Goal: Obtain resource: Obtain resource

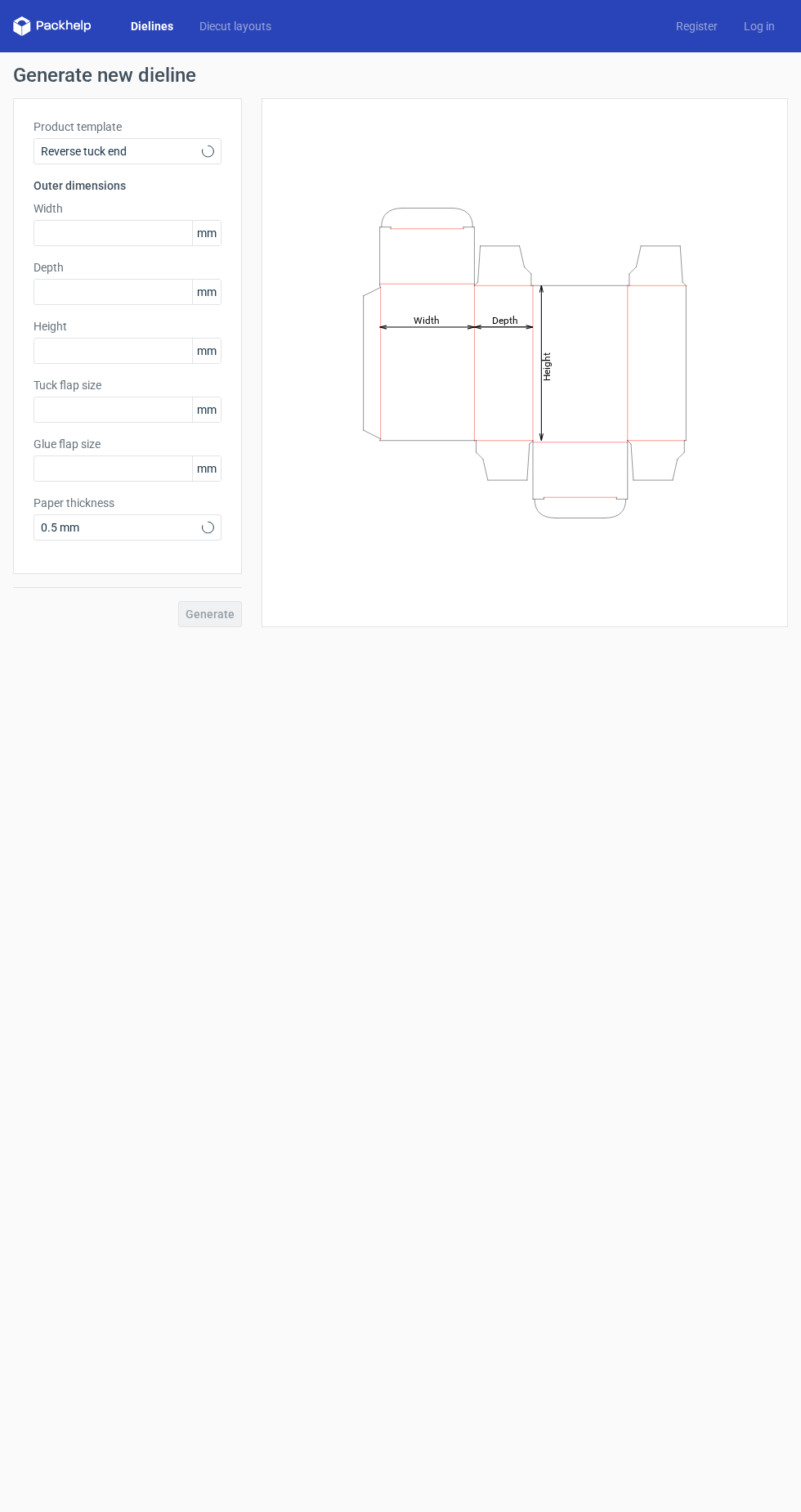
type input "15"
type input "10"
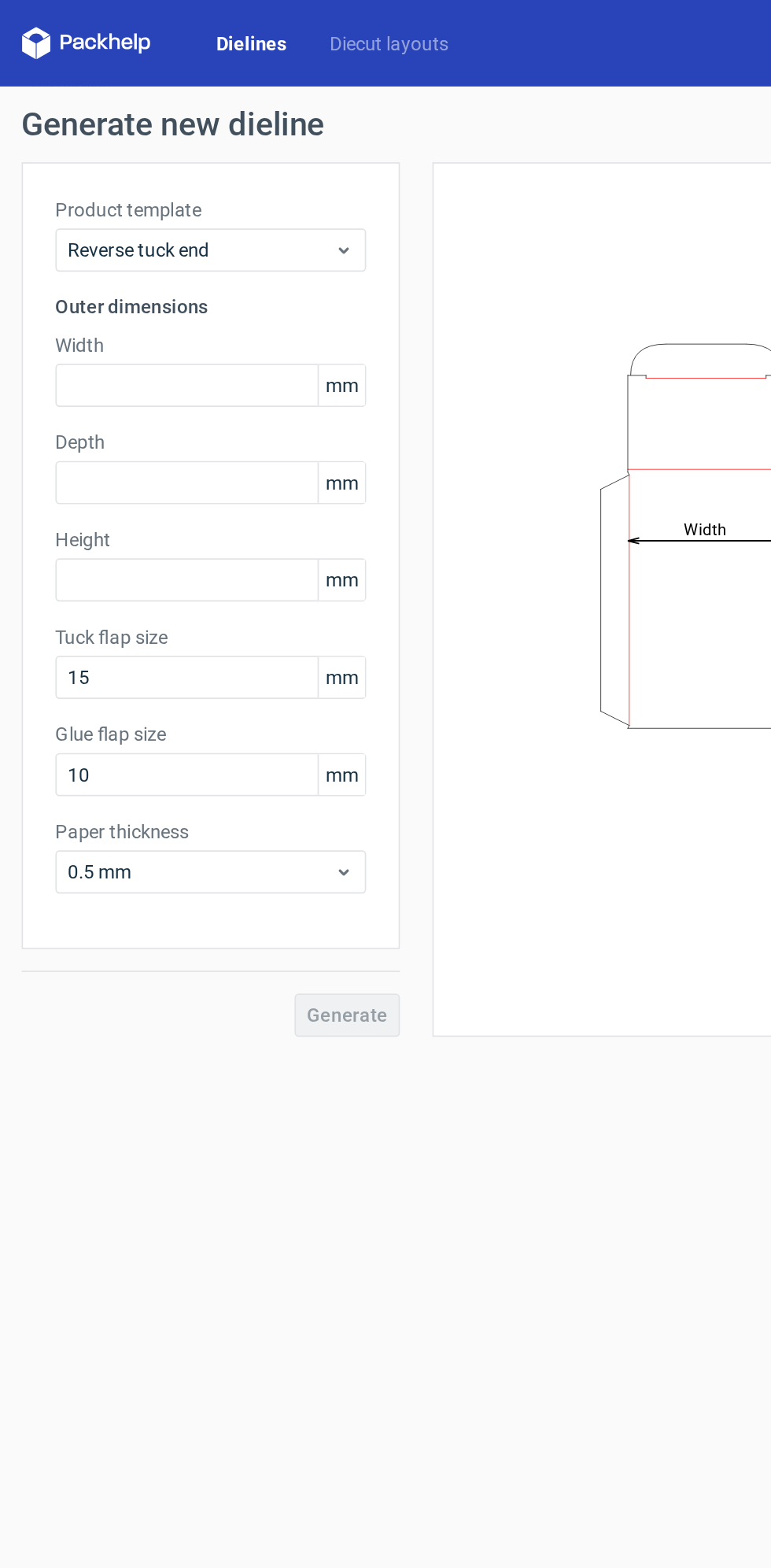
click at [39, 22] on icon at bounding box center [50, 25] width 76 height 18
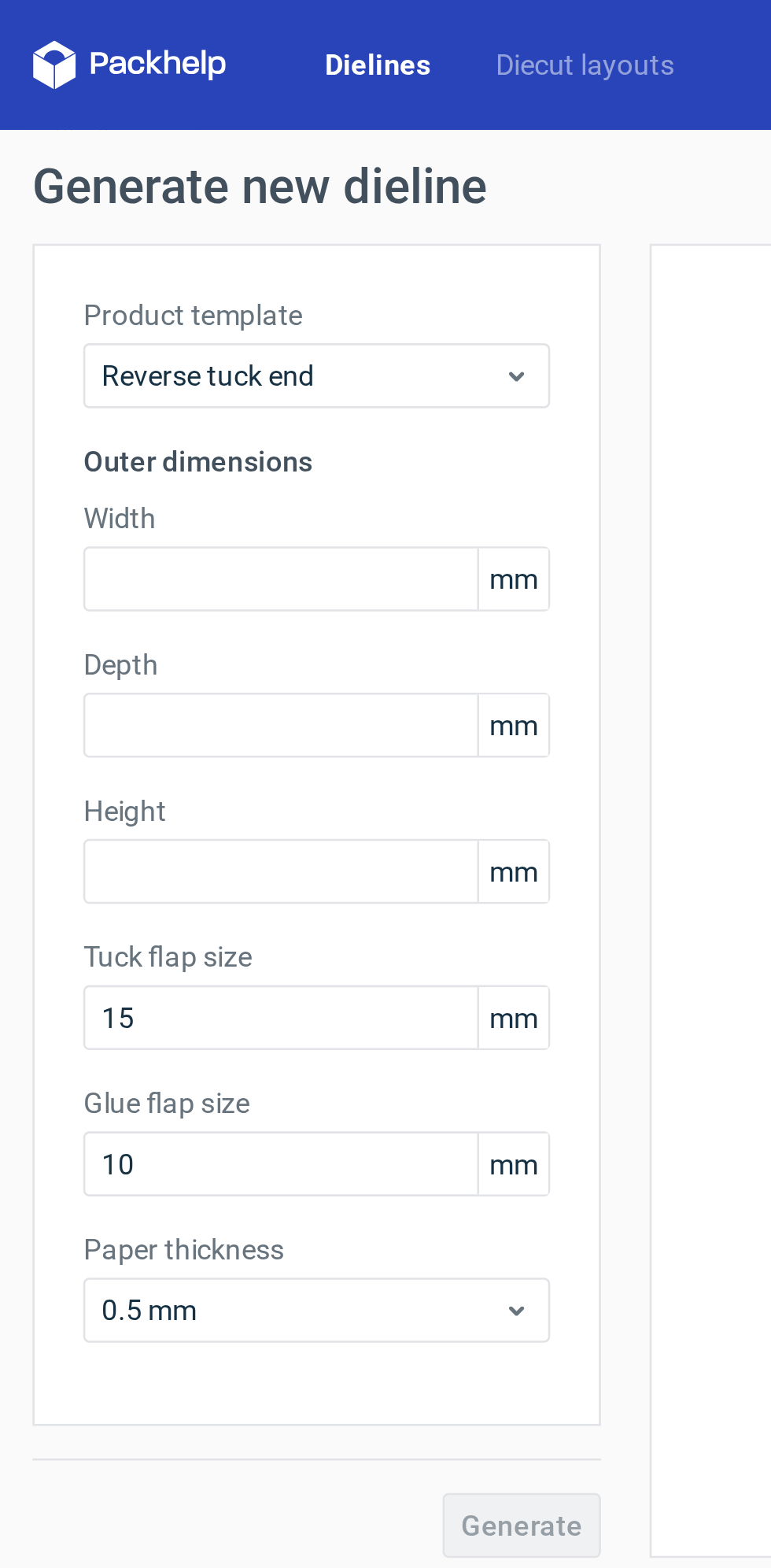
click at [32, 28] on icon at bounding box center [50, 25] width 76 height 18
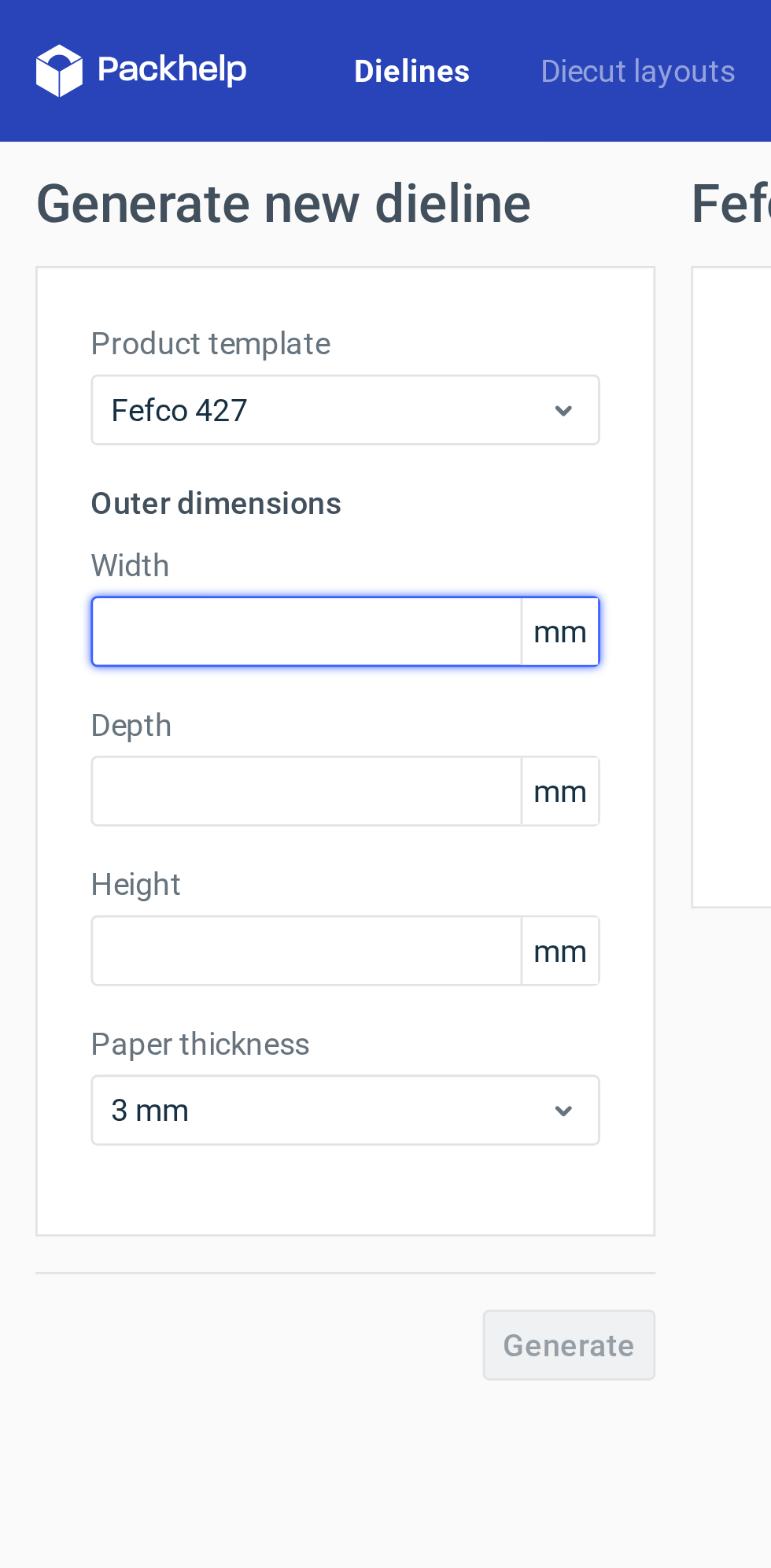
click at [55, 222] on input "text" at bounding box center [123, 224] width 181 height 26
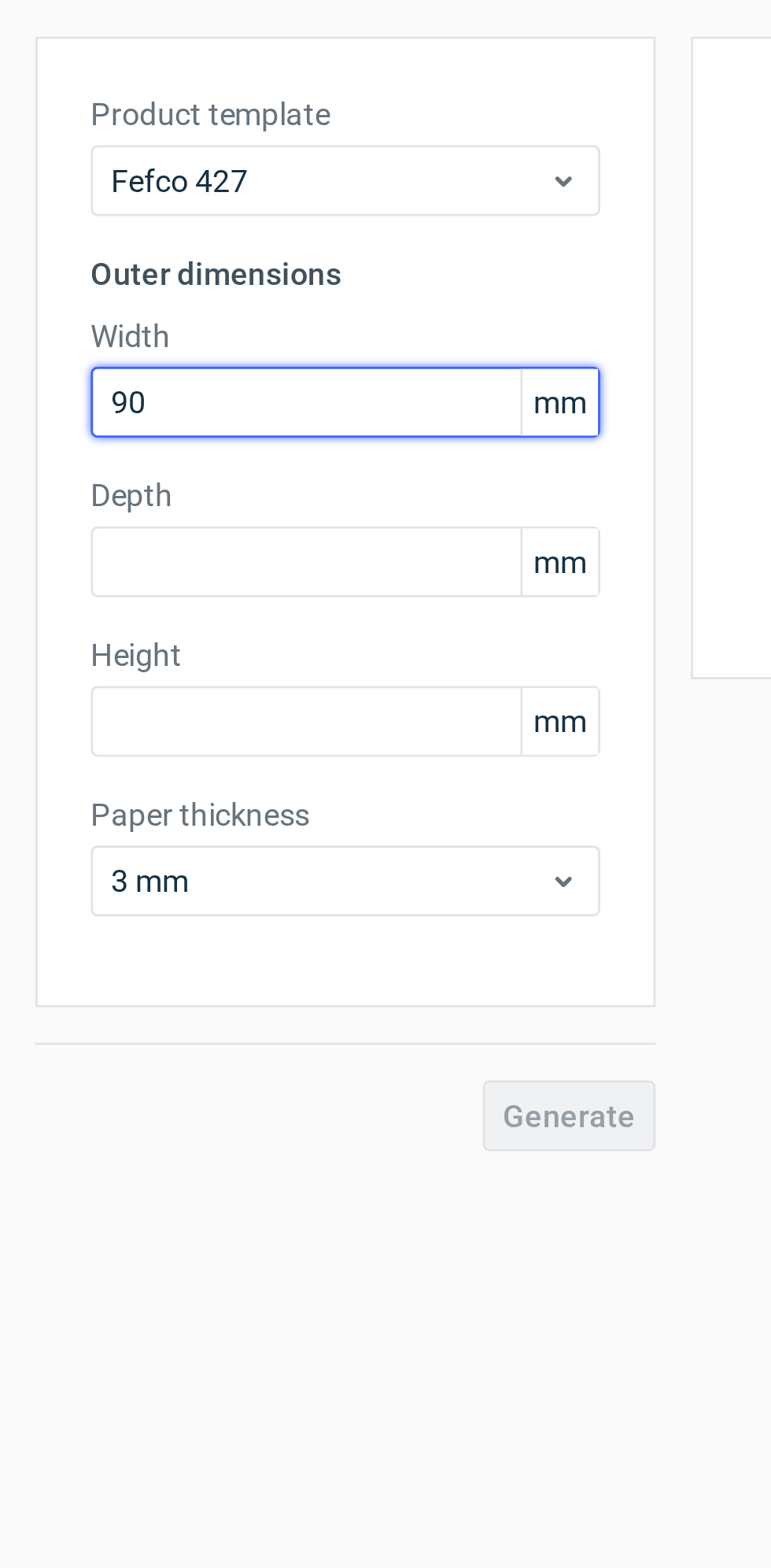
type input "90"
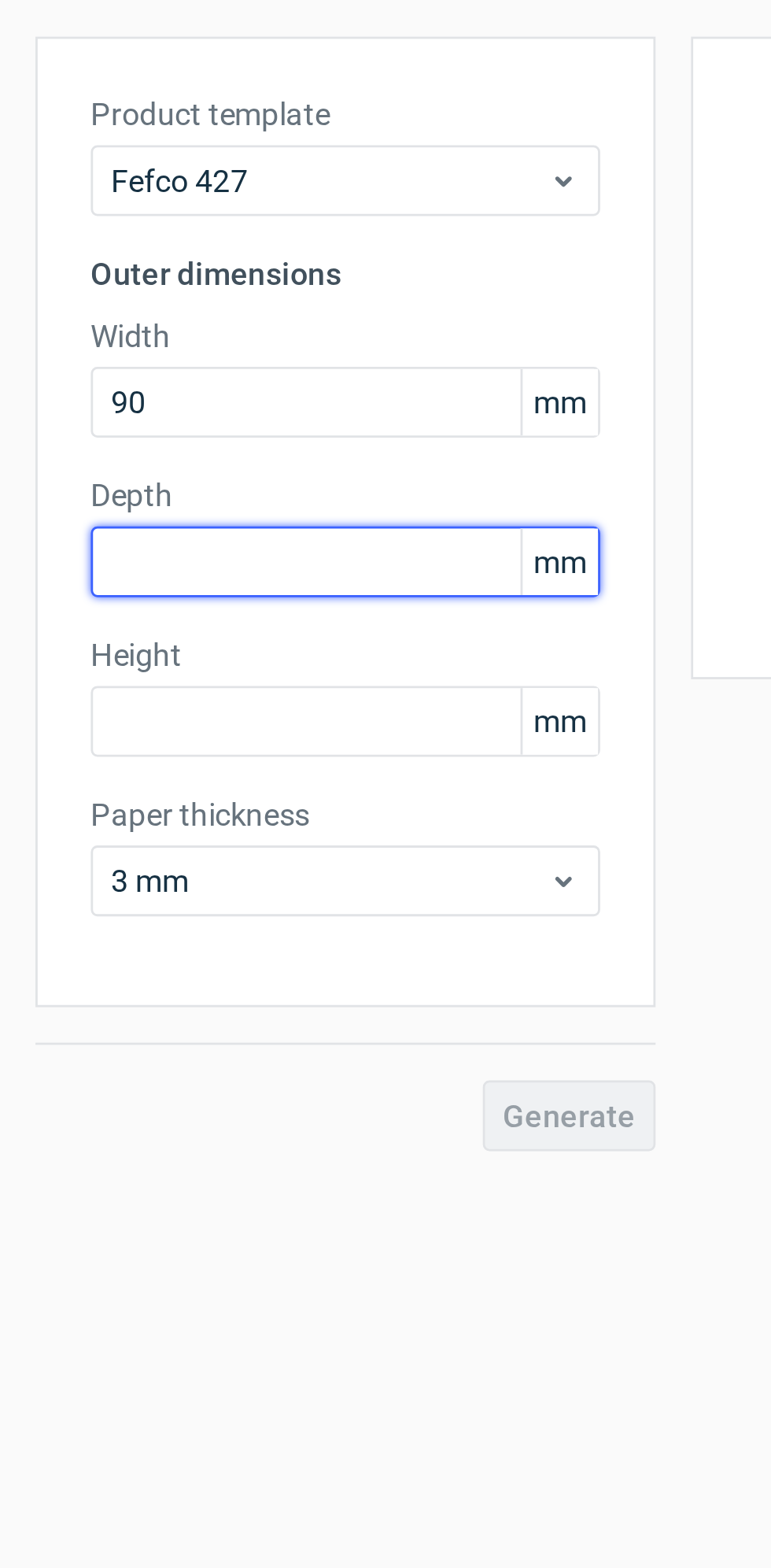
click at [49, 290] on input "text" at bounding box center [123, 281] width 181 height 26
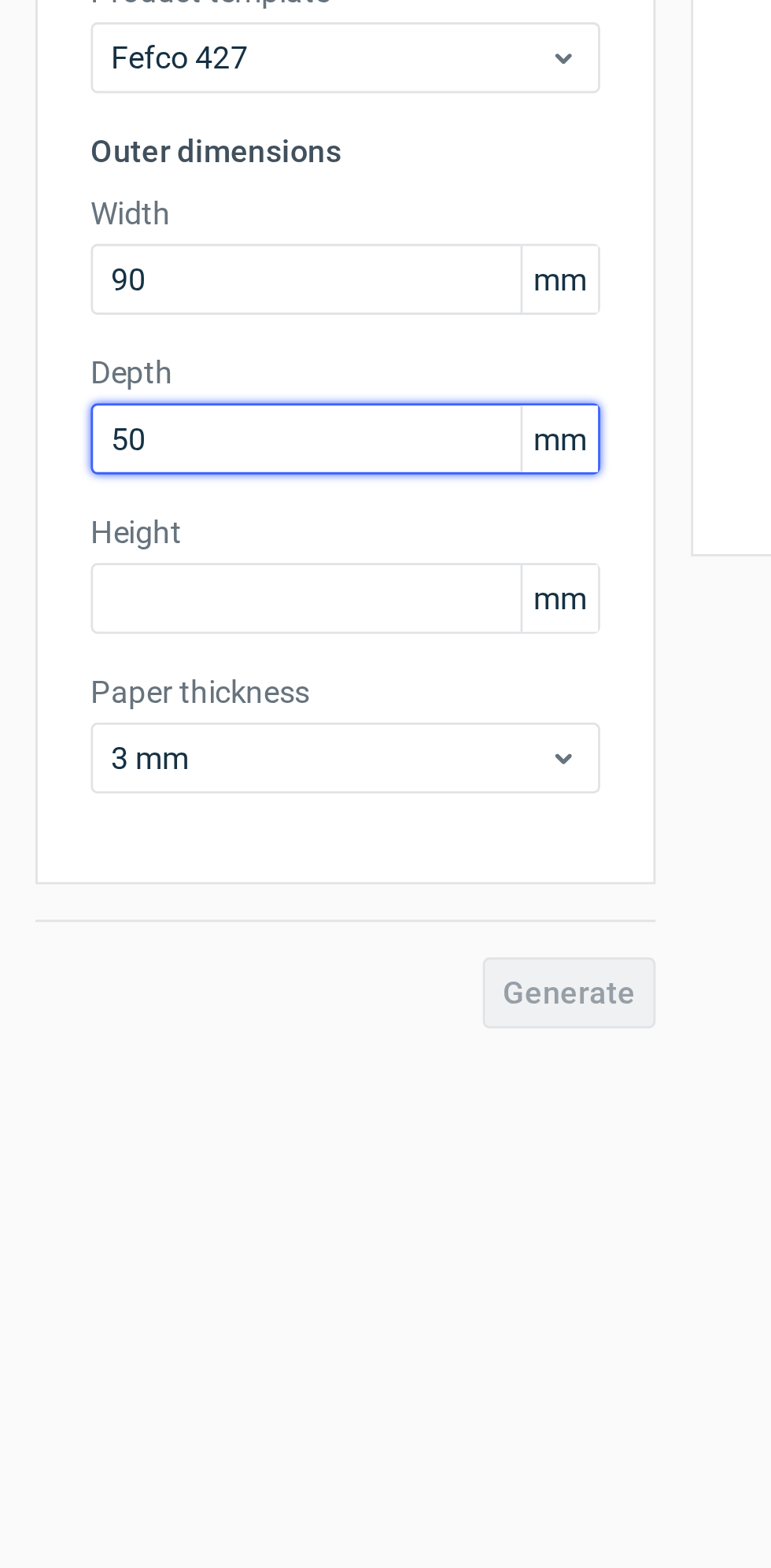
type input "50"
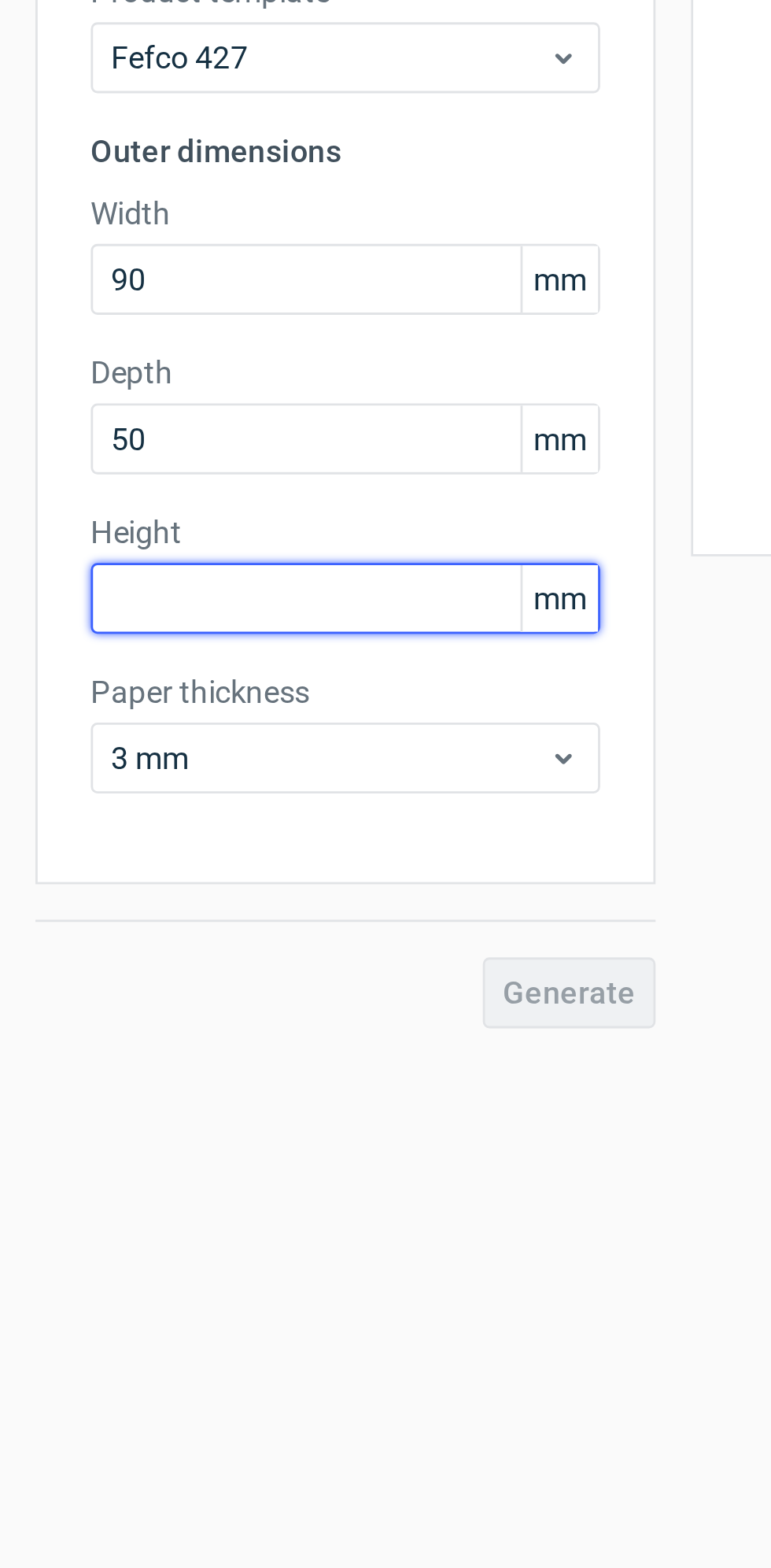
click at [56, 342] on input "text" at bounding box center [123, 338] width 181 height 26
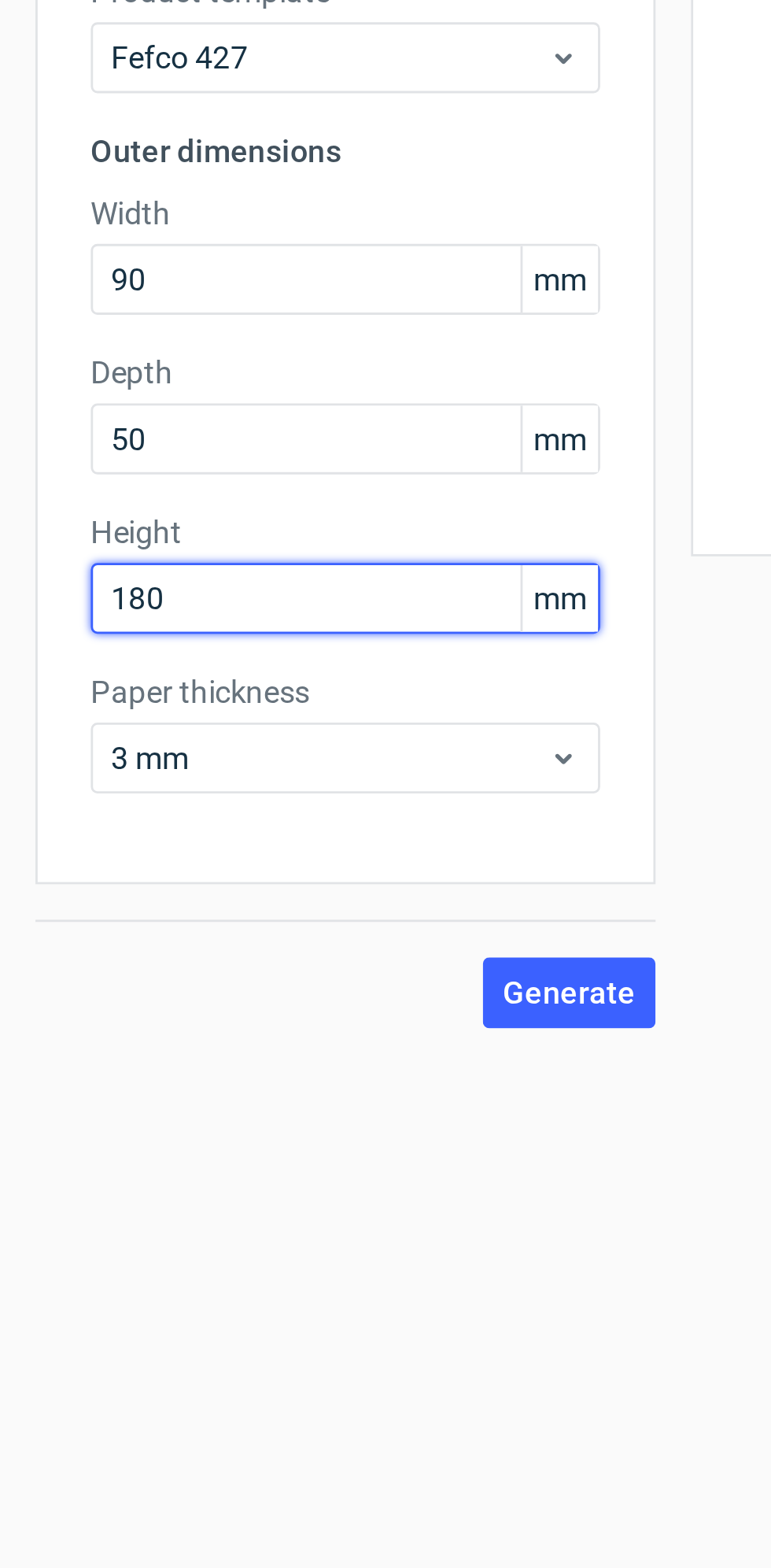
type input "180"
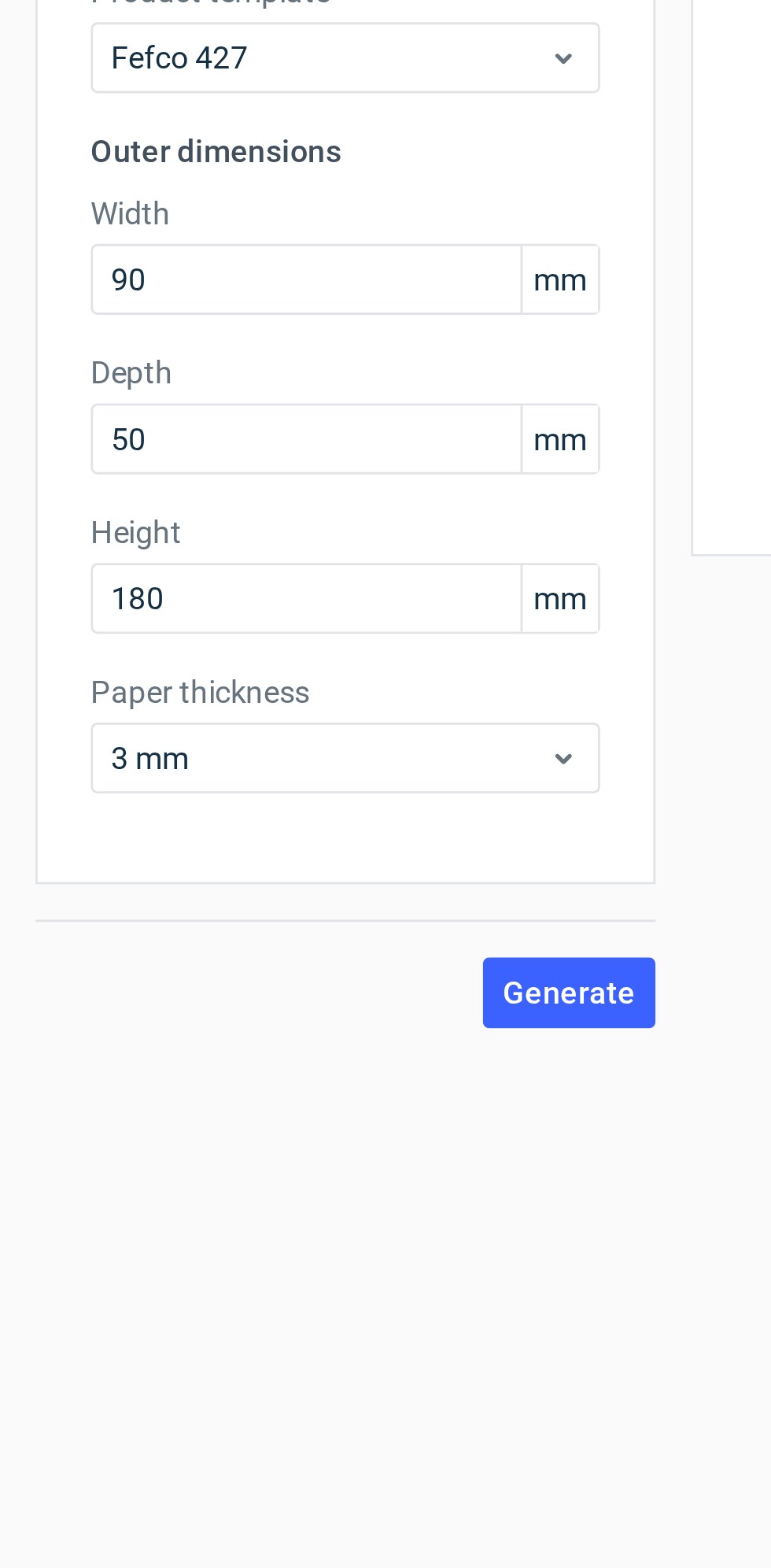
click at [220, 476] on span "Generate" at bounding box center [202, 478] width 47 height 11
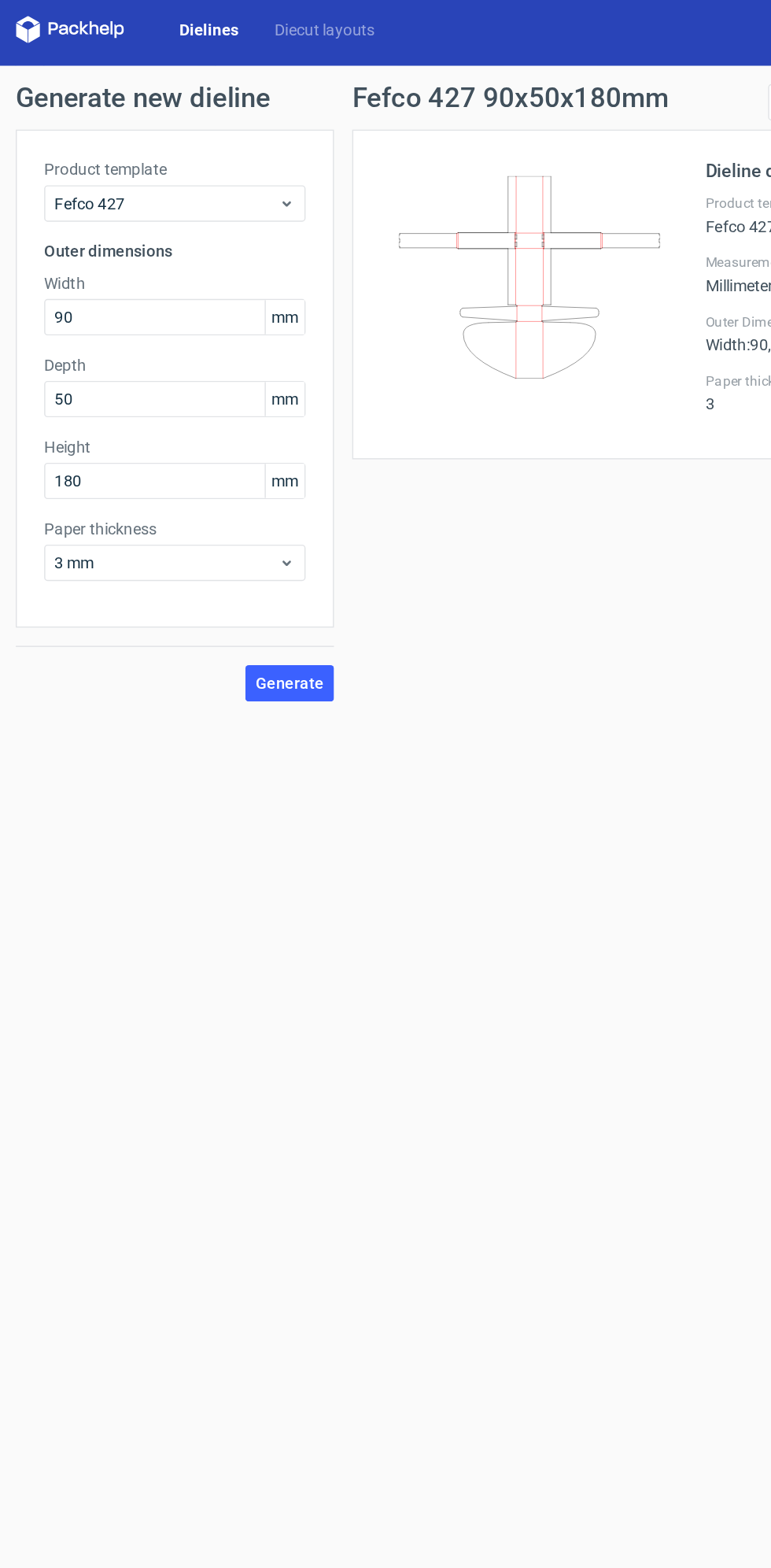
click at [84, 100] on div "Product template Fefco 427 Outer dimensions Width 90 mm Depth 50 mm Height 180 …" at bounding box center [122, 266] width 221 height 345
click at [73, 139] on span "Fefco 427" at bounding box center [117, 146] width 155 height 16
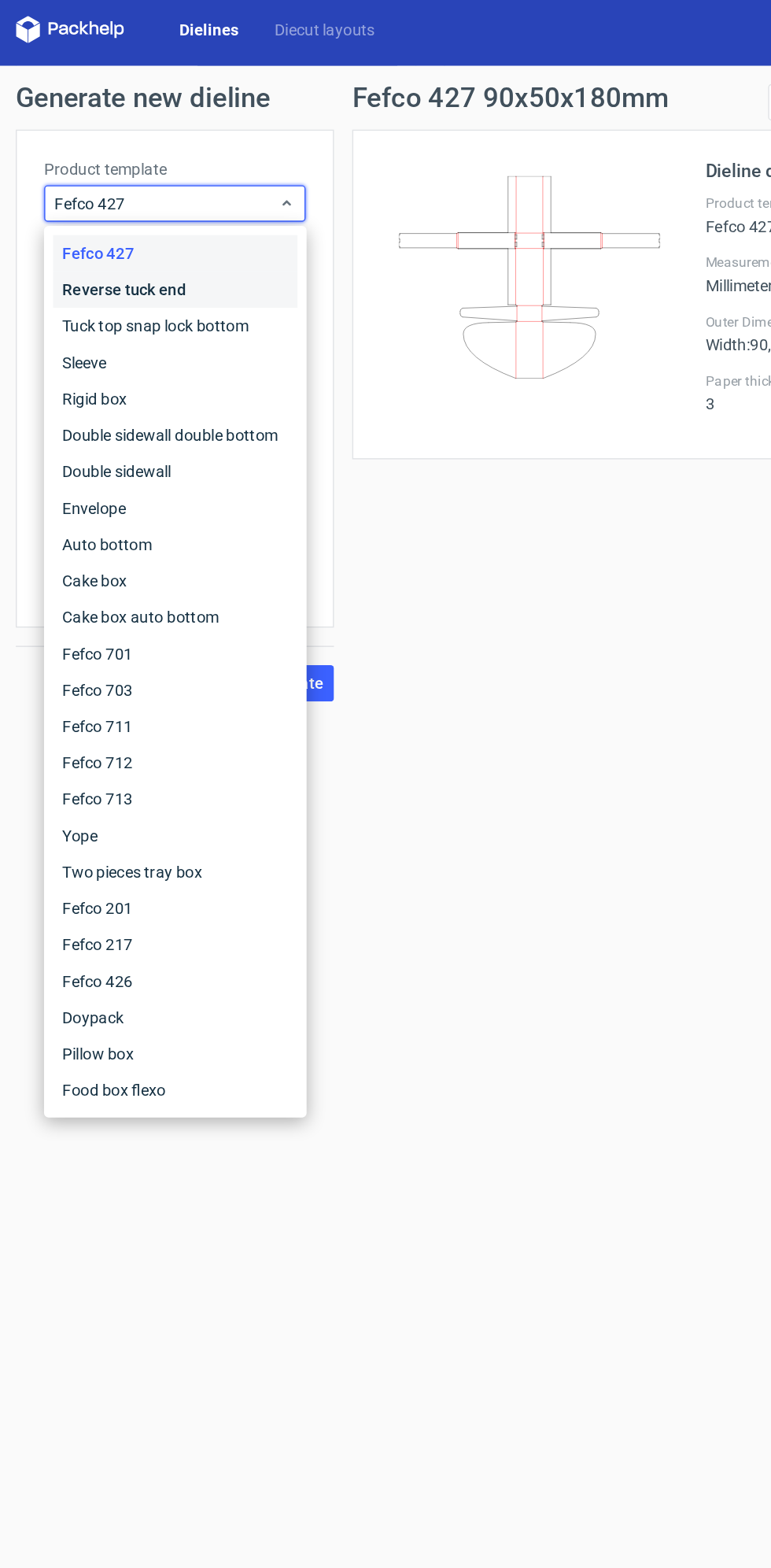
click at [76, 209] on div "Reverse tuck end" at bounding box center [123, 205] width 169 height 26
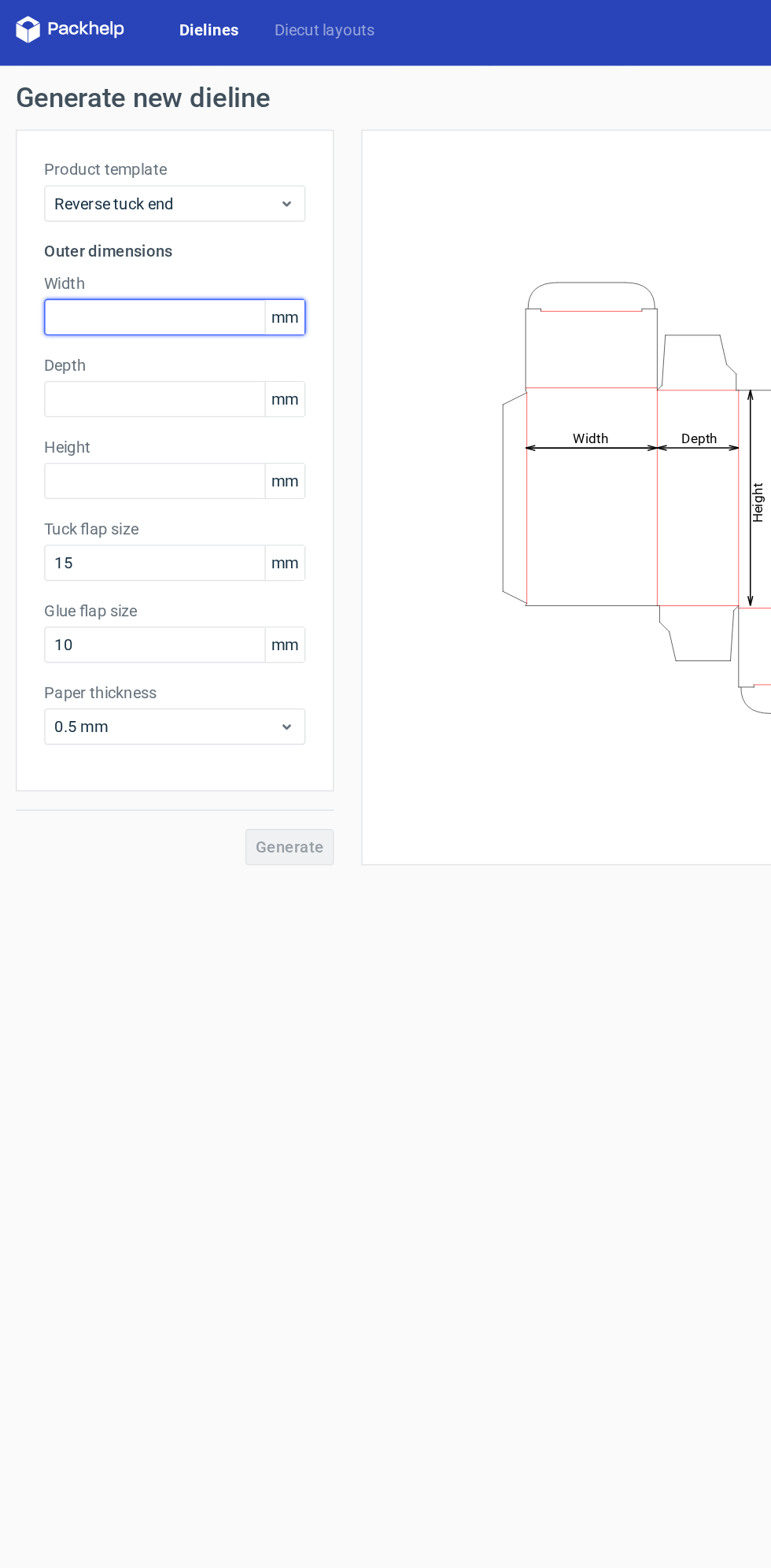
click at [70, 226] on input "text" at bounding box center [123, 224] width 181 height 26
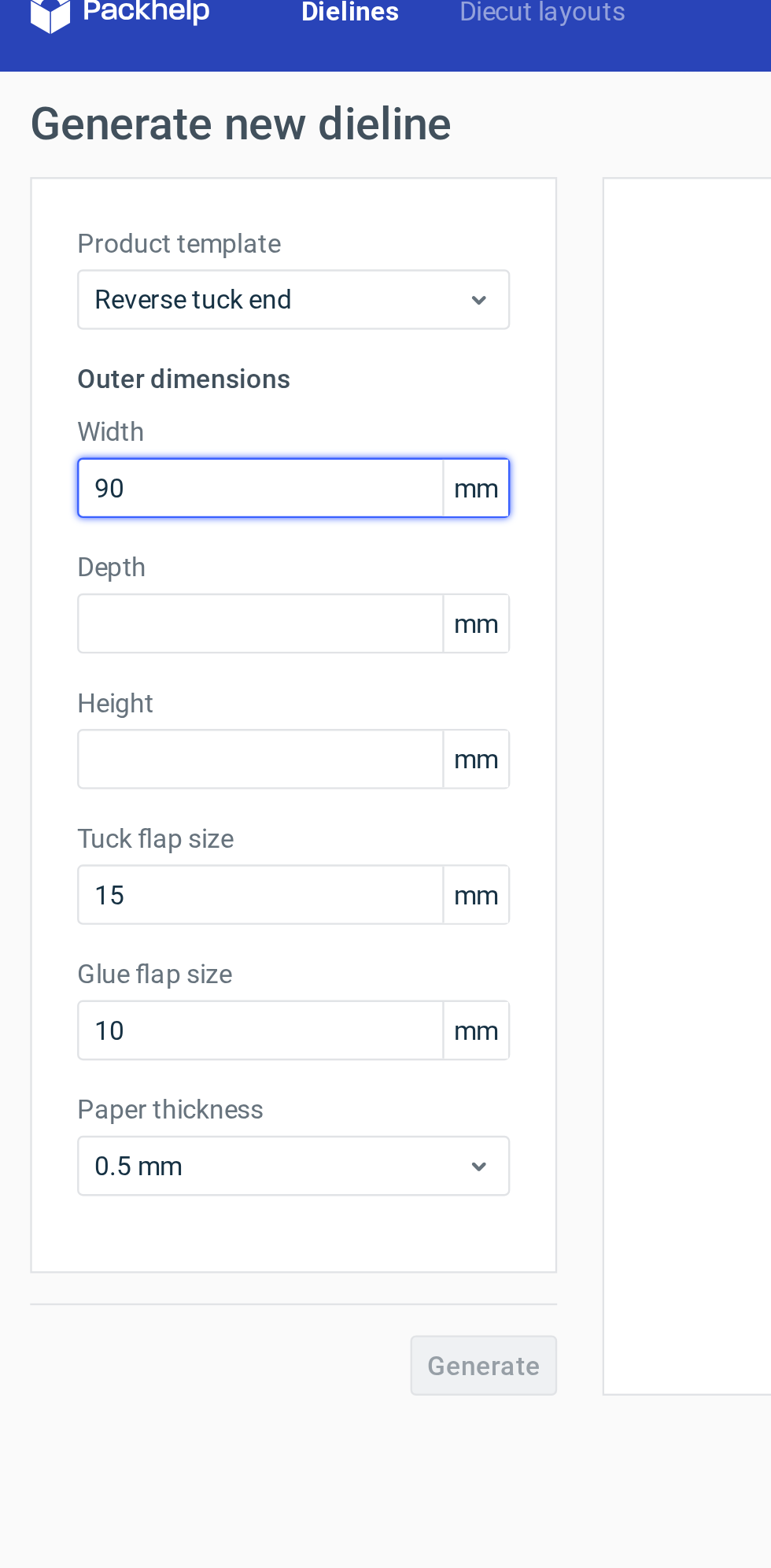
type input "90"
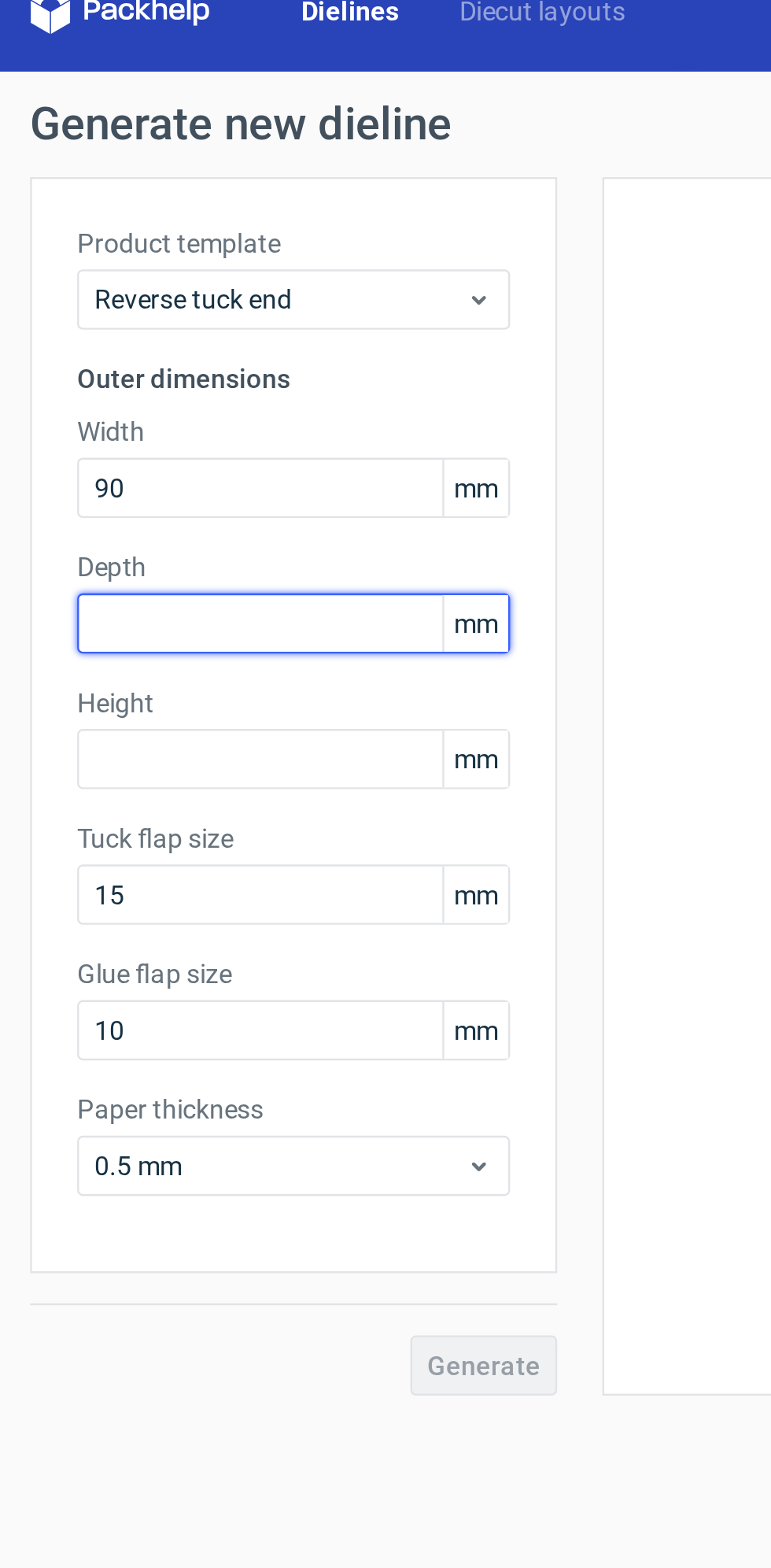
click at [66, 285] on input "text" at bounding box center [123, 281] width 181 height 26
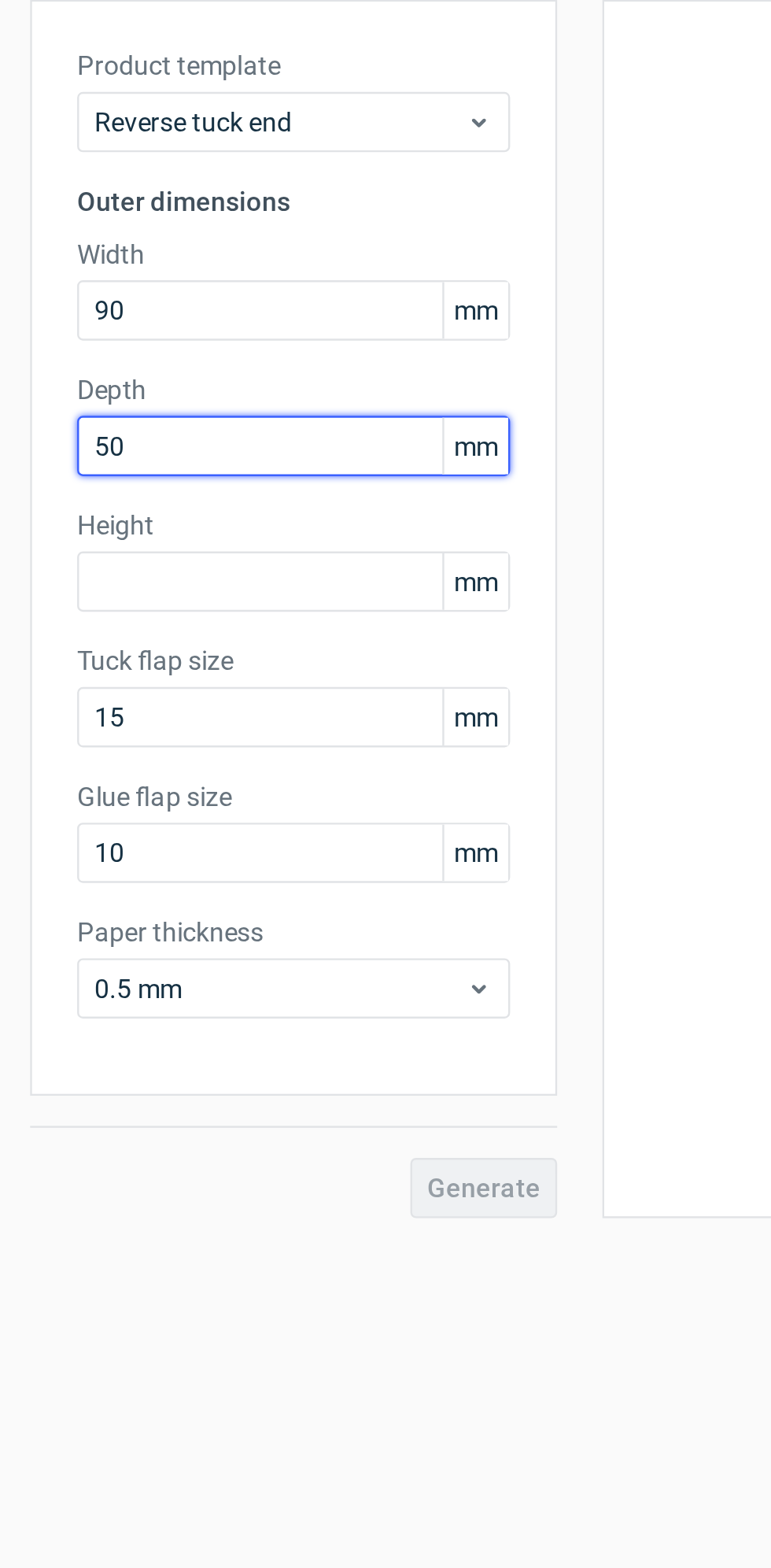
type input "50"
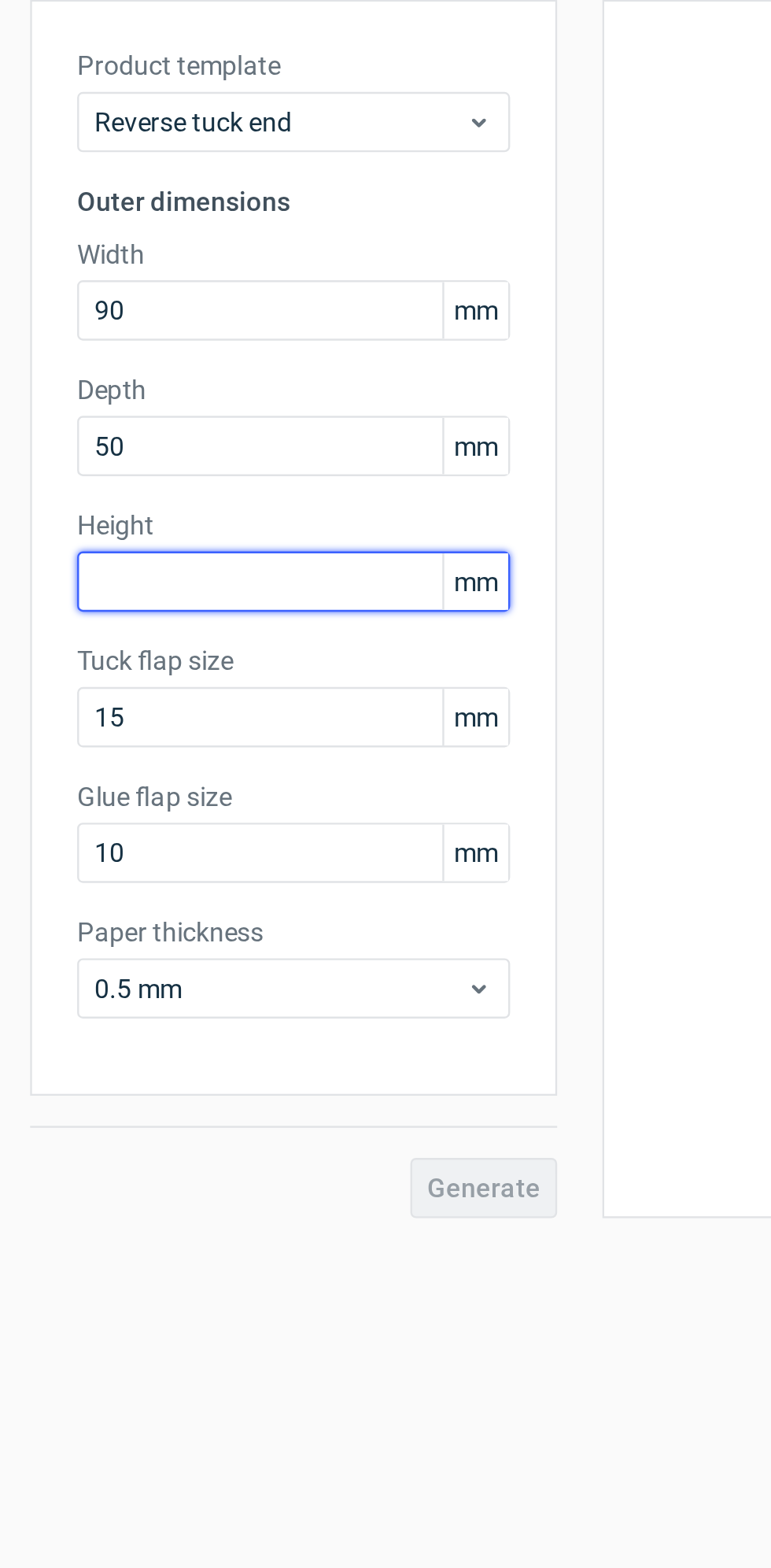
click at [50, 347] on input "text" at bounding box center [123, 338] width 181 height 26
type input "180"
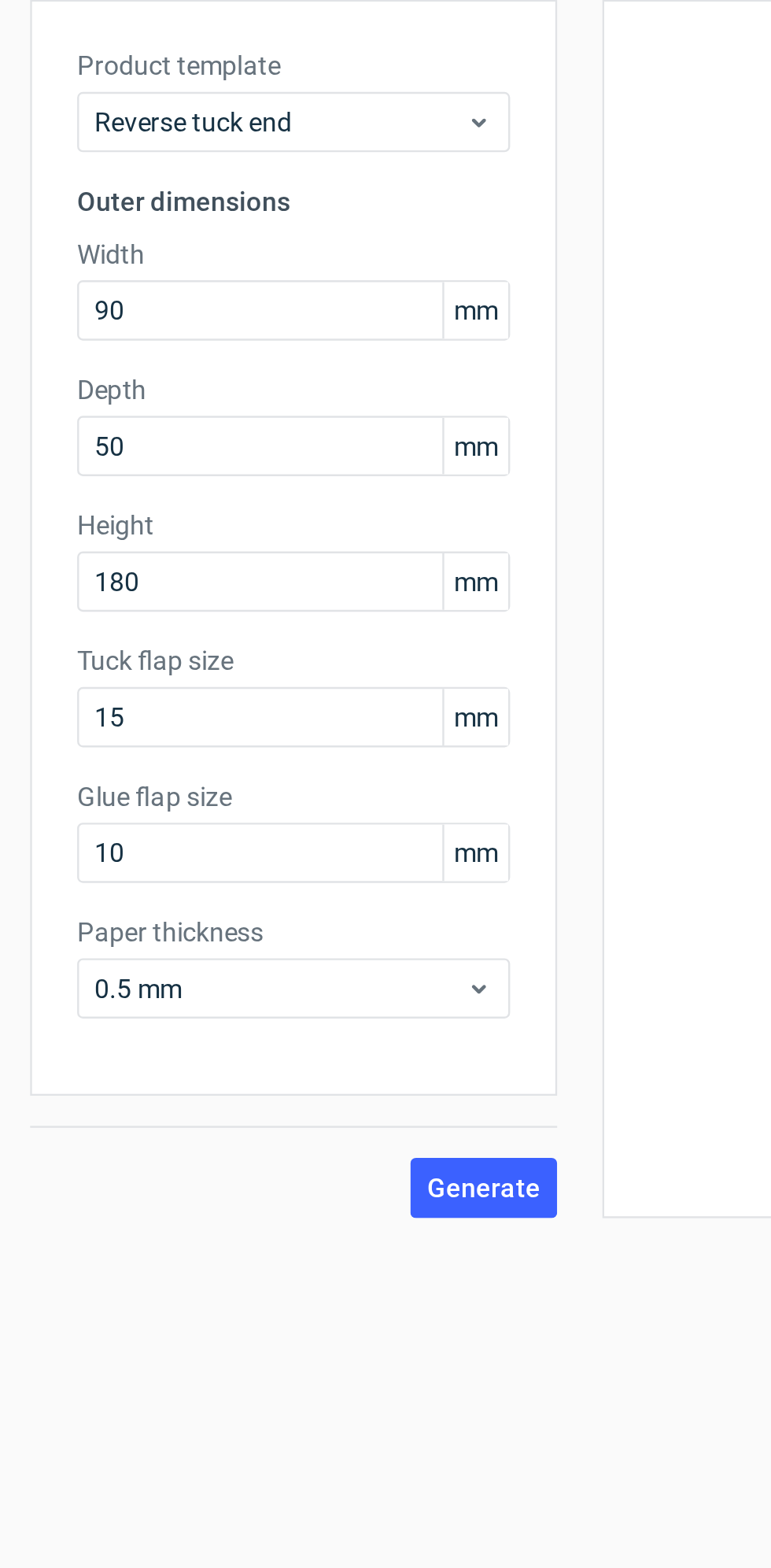
click at [208, 594] on span "Generate" at bounding box center [202, 591] width 47 height 11
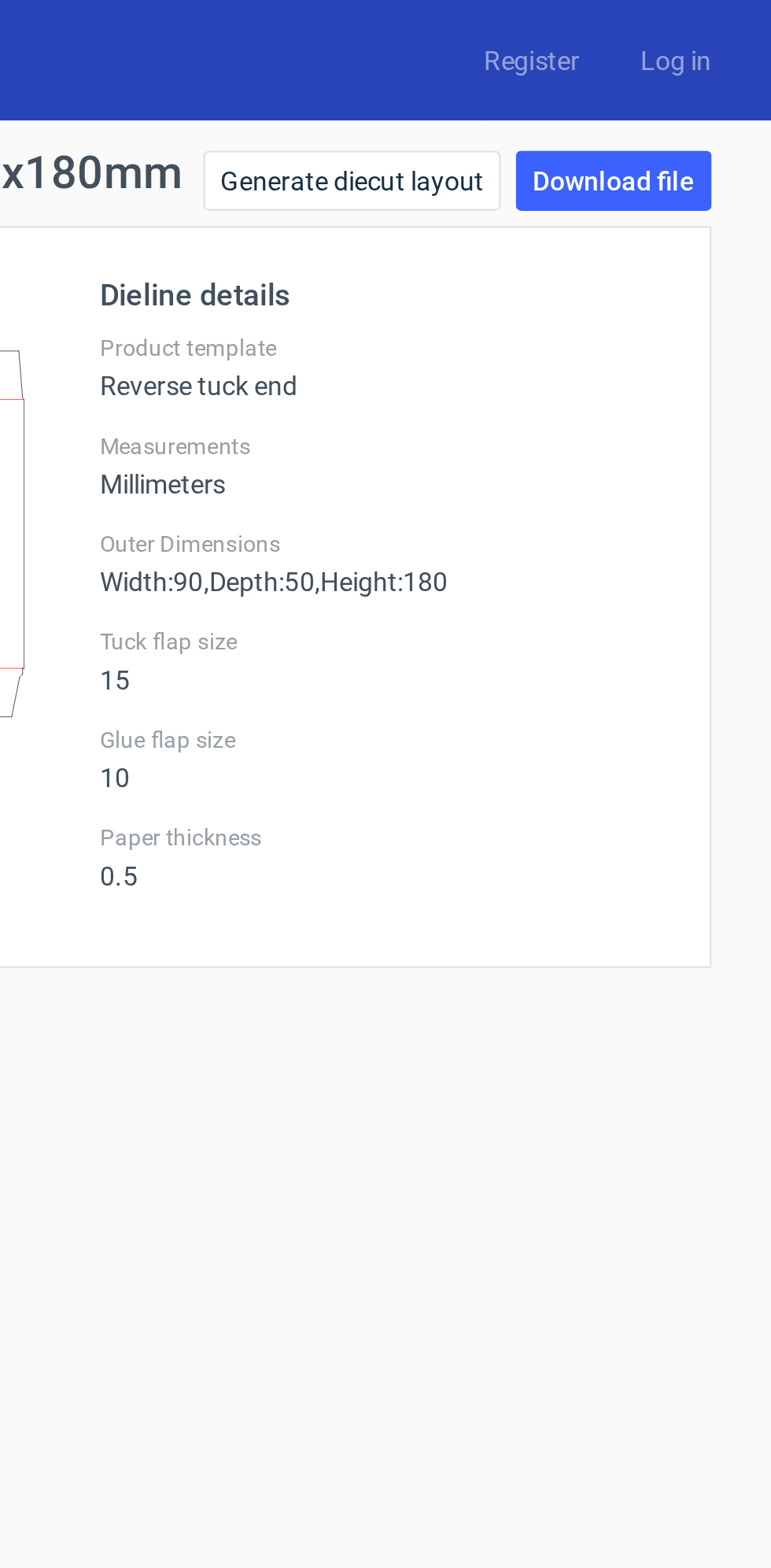
click at [695, 78] on link "Download file" at bounding box center [705, 76] width 82 height 26
